Goal: Navigation & Orientation: Find specific page/section

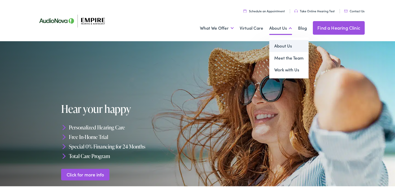
click at [278, 46] on link "About Us" at bounding box center [289, 45] width 39 height 12
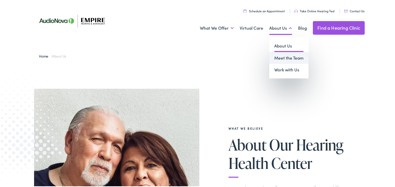
click at [282, 59] on link "Meet the Team" at bounding box center [289, 57] width 39 height 12
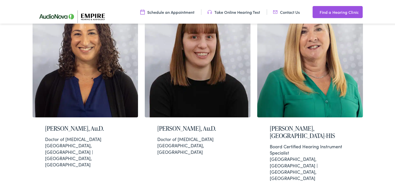
scroll to position [1223, 0]
